Goal: Communication & Community: Connect with others

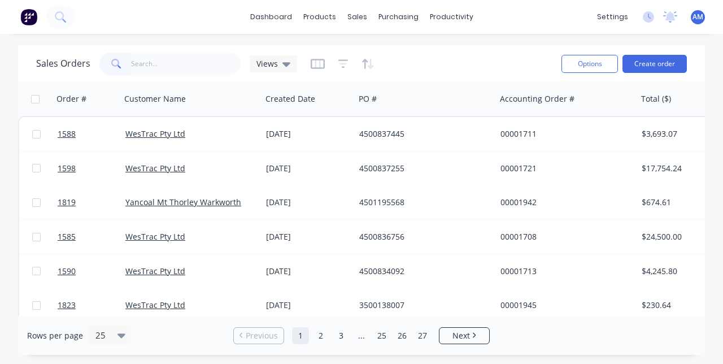
click at [174, 134] on link "WesTrac Pty Ltd" at bounding box center [155, 133] width 60 height 11
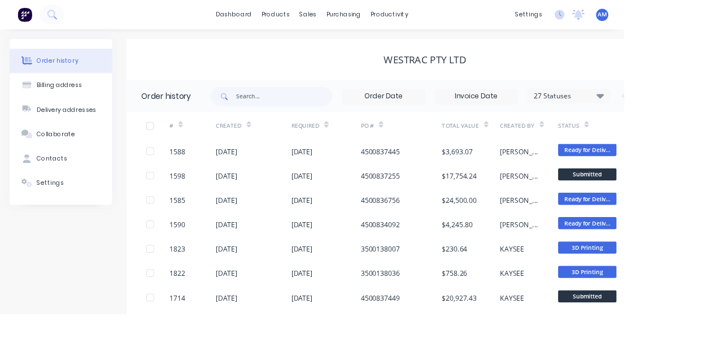
click at [441, 173] on div "4500837445" at bounding box center [440, 175] width 45 height 12
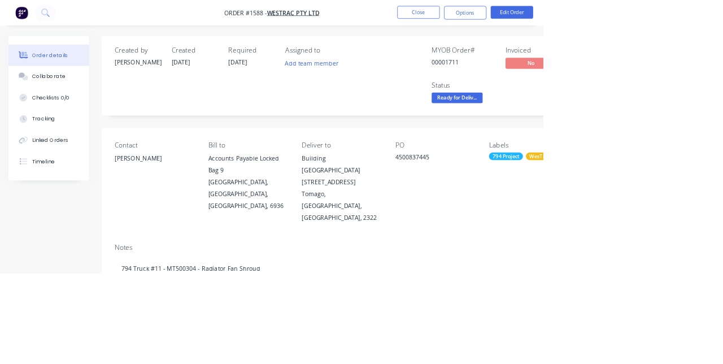
click at [75, 103] on div "Collaborate" at bounding box center [65, 102] width 45 height 10
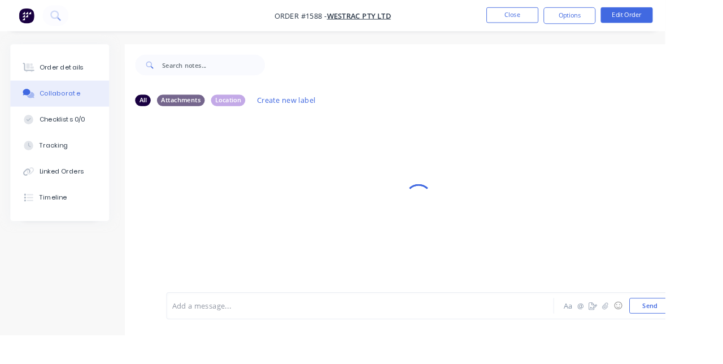
click at [507, 313] on div at bounding box center [455, 214] width 639 height 333
click at [658, 335] on icon "button" at bounding box center [658, 331] width 6 height 7
click at [722, 149] on div at bounding box center [455, 220] width 639 height 193
click at [660, 336] on icon "button" at bounding box center [658, 332] width 7 height 8
click at [658, 335] on icon "button" at bounding box center [658, 331] width 6 height 7
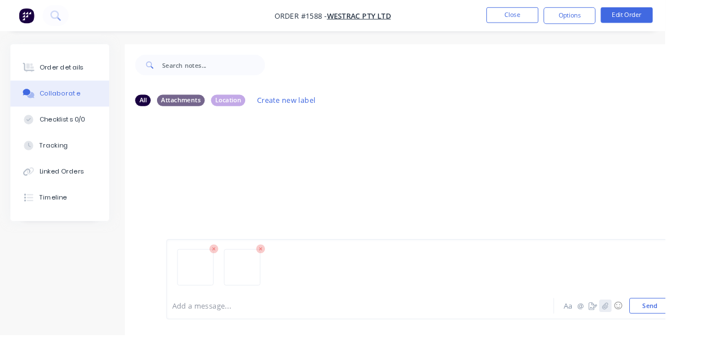
click at [659, 336] on icon "button" at bounding box center [658, 332] width 7 height 8
click at [712, 341] on button "Send" at bounding box center [706, 332] width 45 height 17
